Goal: Find specific page/section: Find specific page/section

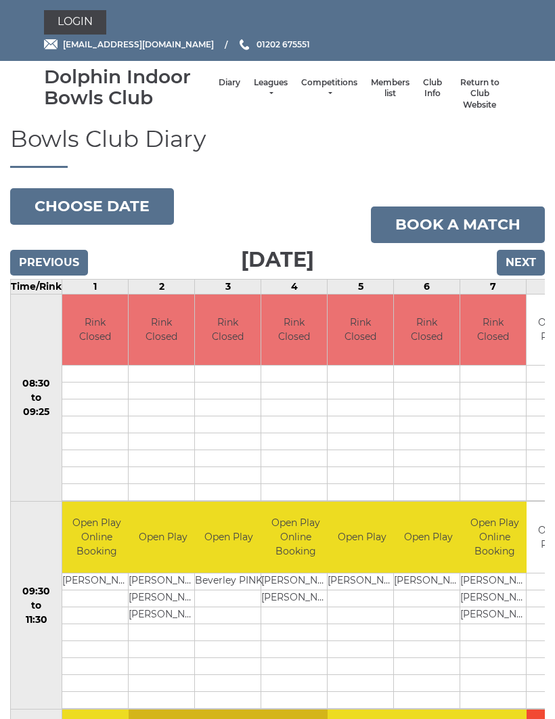
click at [314, 92] on link "Competitions" at bounding box center [329, 88] width 56 height 22
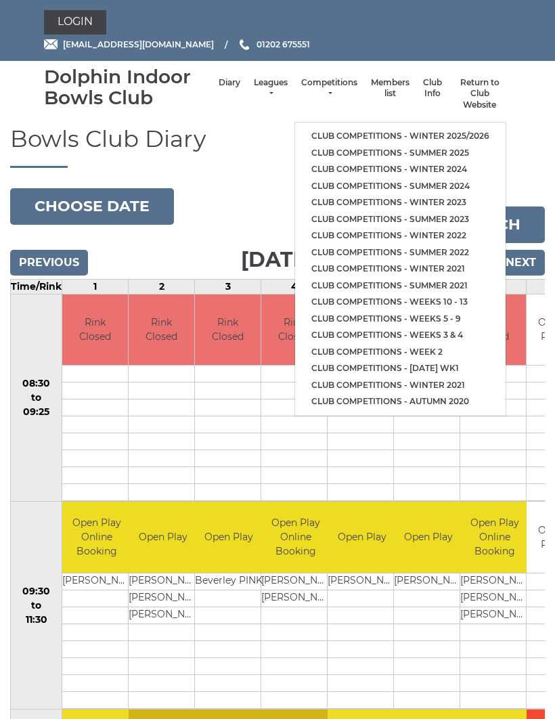
click at [405, 130] on link "Club competitions - Winter 2025/2026" at bounding box center [400, 136] width 211 height 17
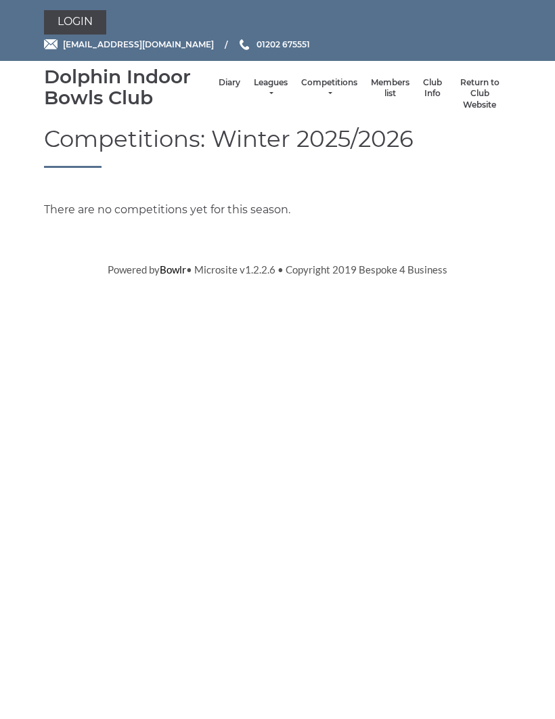
click at [259, 91] on link "Leagues" at bounding box center [271, 88] width 34 height 22
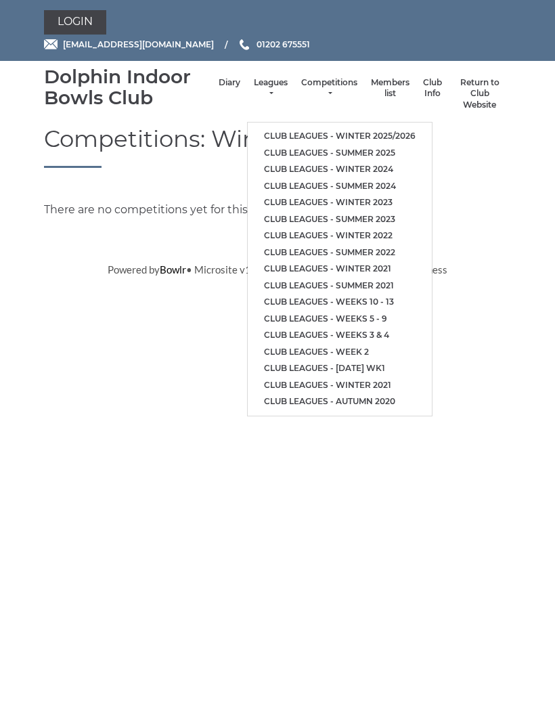
click at [347, 128] on link "Club leagues - Winter 2025/2026" at bounding box center [340, 136] width 184 height 17
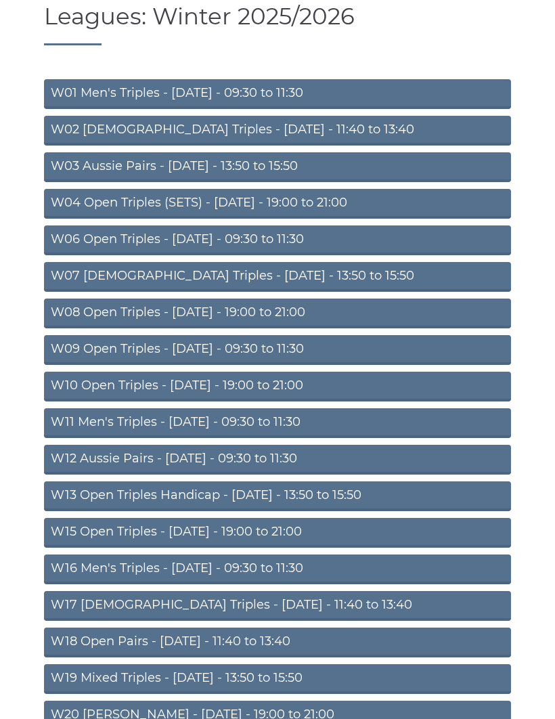
scroll to position [152, 0]
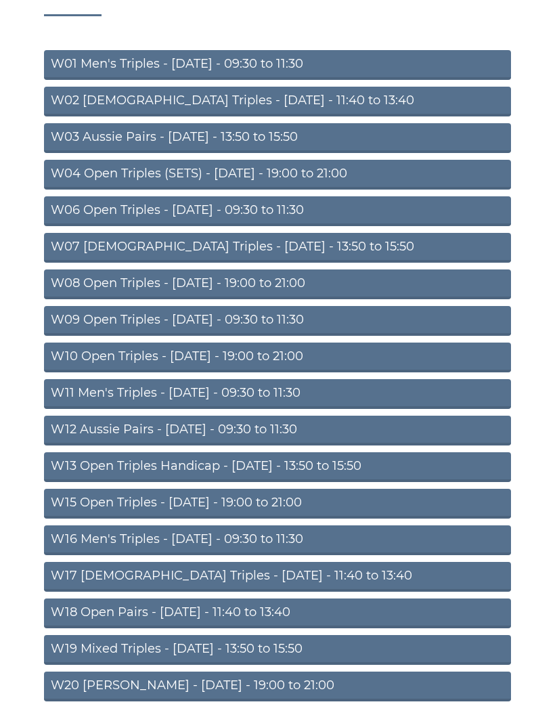
click at [233, 537] on link "W16 Men's Triples - [DATE] - 09:30 to 11:30" at bounding box center [277, 541] width 467 height 30
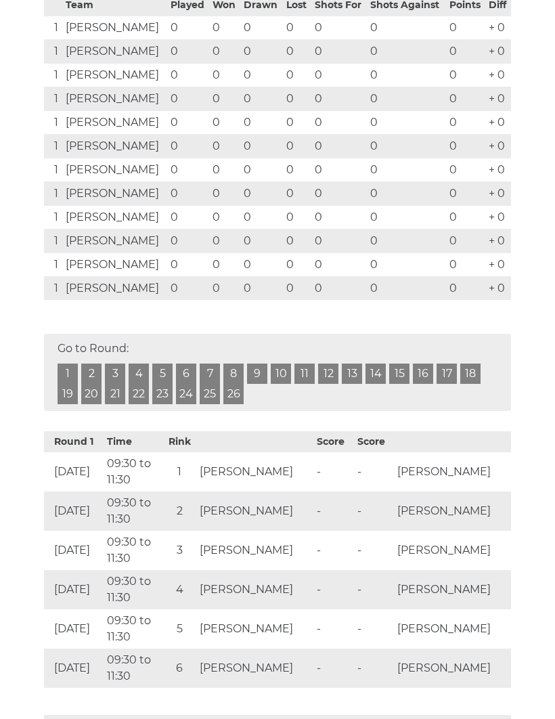
scroll to position [326, 0]
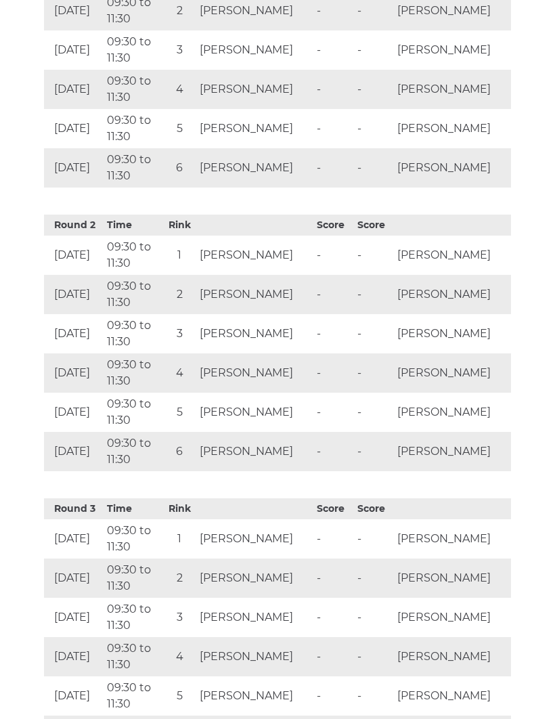
scroll to position [825, 0]
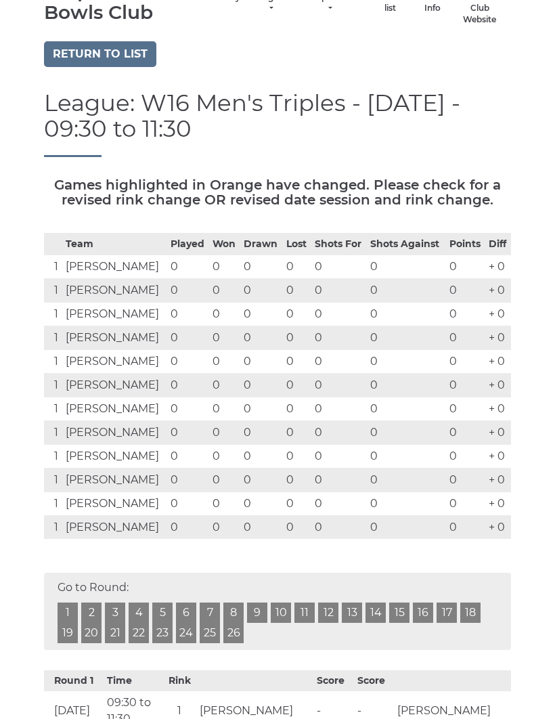
scroll to position [0, 0]
